Goal: Information Seeking & Learning: Check status

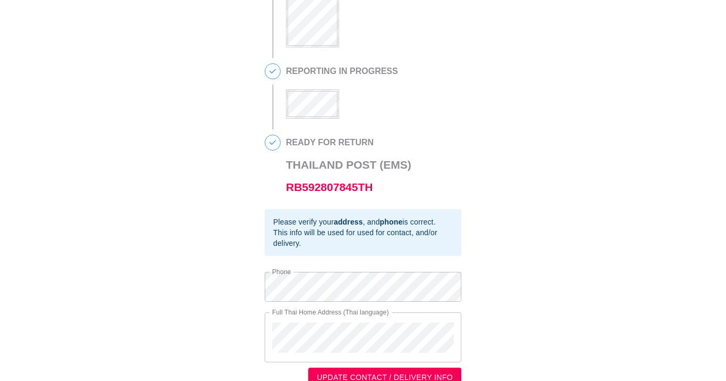
scroll to position [290, 0]
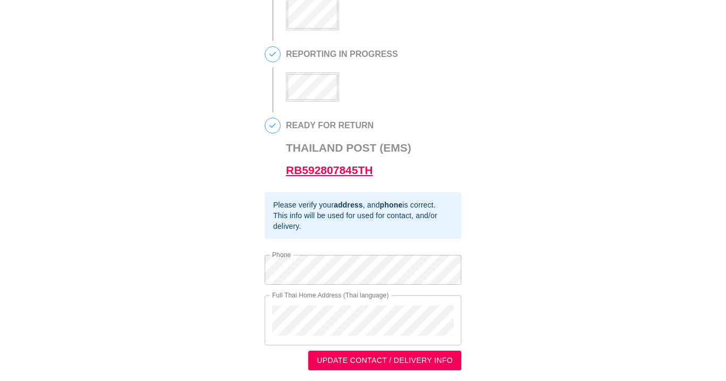
click at [333, 176] on link "RB592807845TH" at bounding box center [329, 170] width 87 height 12
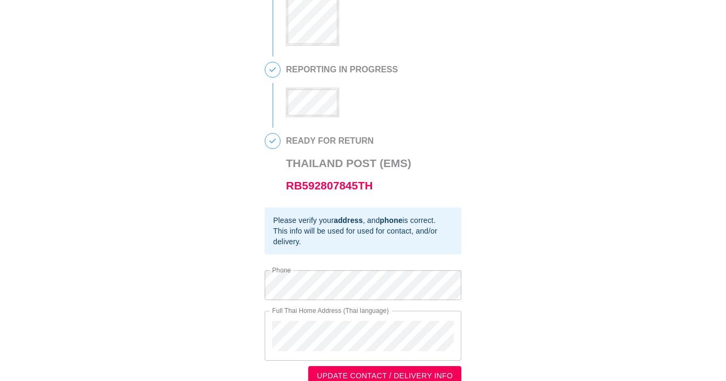
scroll to position [290, 0]
